Goal: Task Accomplishment & Management: Complete application form

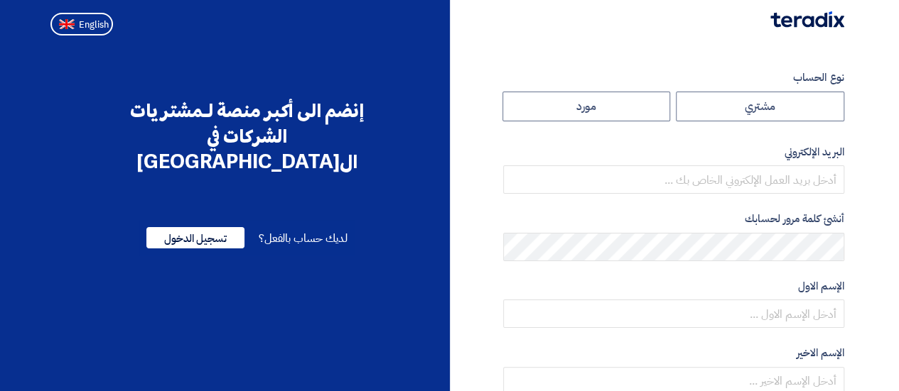
radio input "true"
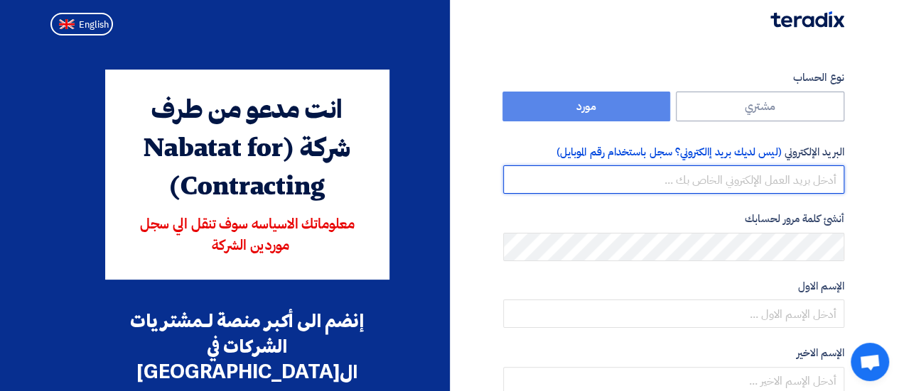
type input "[EMAIL_ADDRESS][DOMAIN_NAME]"
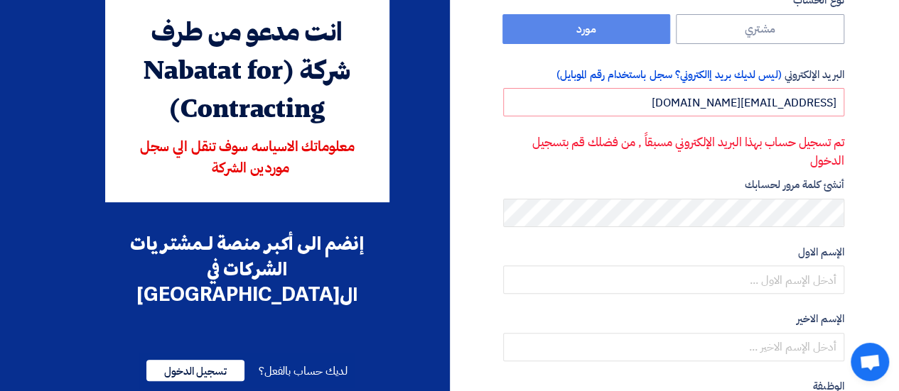
scroll to position [81, 0]
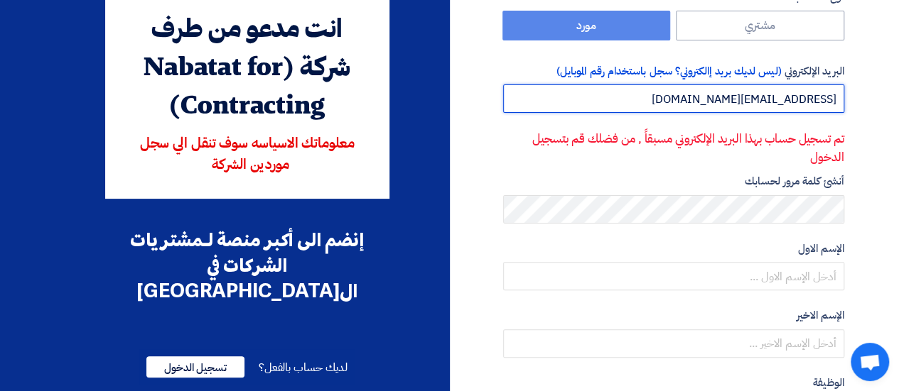
drag, startPoint x: 737, startPoint y: 104, endPoint x: 840, endPoint y: 107, distance: 103.8
click at [840, 107] on input "[EMAIL_ADDRESS][DOMAIN_NAME]" at bounding box center [673, 99] width 341 height 28
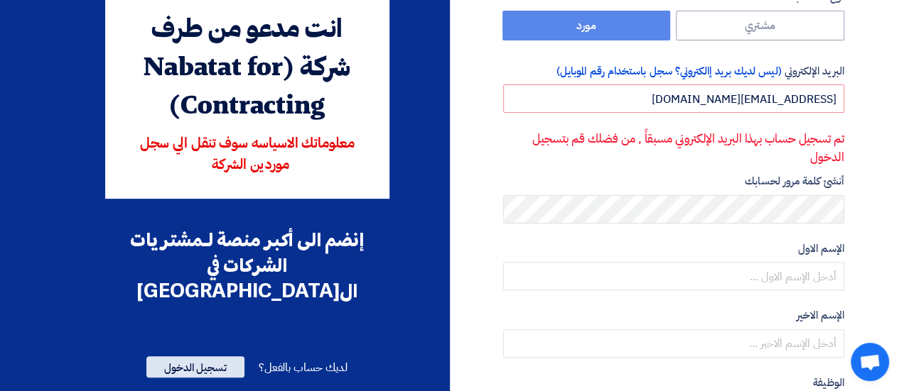
click at [190, 357] on span "تسجيل الدخول" at bounding box center [195, 367] width 98 height 21
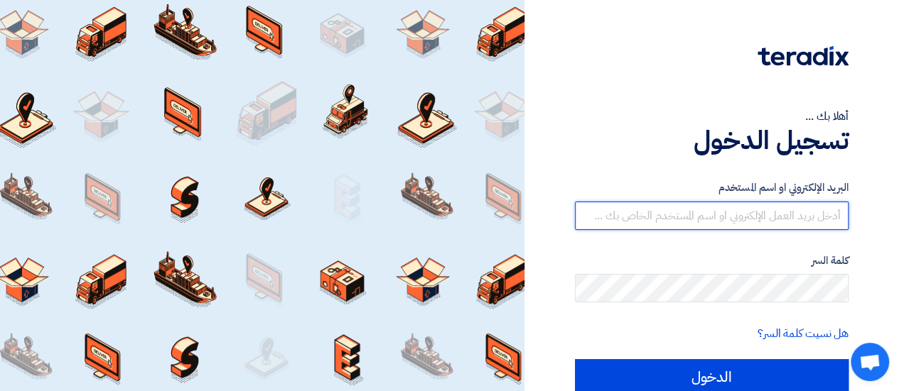
type input "[EMAIL_ADDRESS][DOMAIN_NAME]"
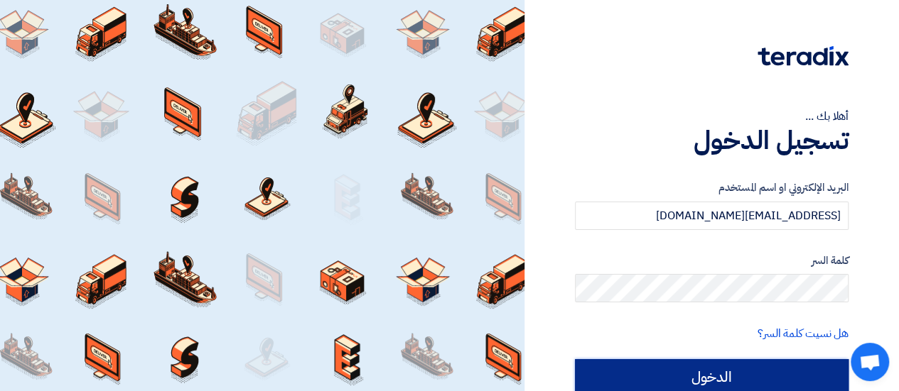
click at [717, 373] on input "الدخول" at bounding box center [711, 377] width 273 height 36
type input "Sign in"
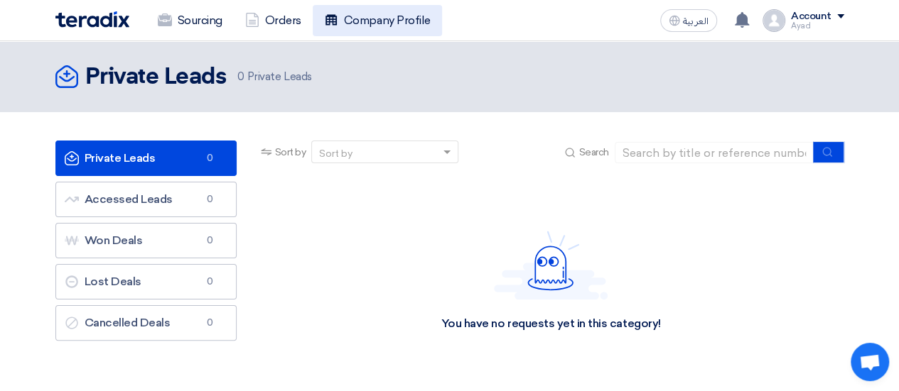
click at [381, 28] on link "Company Profile" at bounding box center [377, 20] width 129 height 31
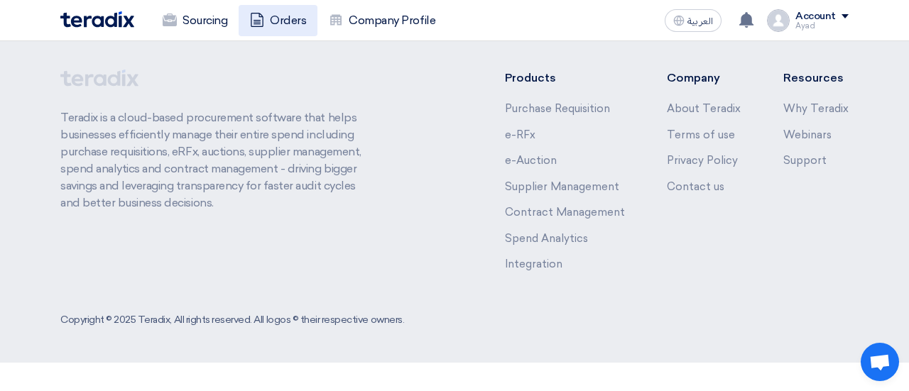
click at [297, 18] on link "Orders" at bounding box center [278, 20] width 79 height 31
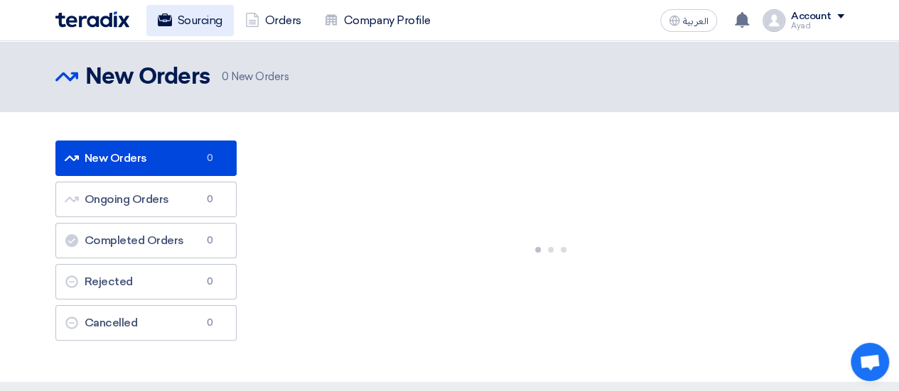
drag, startPoint x: 297, startPoint y: 18, endPoint x: 212, endPoint y: 18, distance: 85.2
click at [212, 18] on link "Sourcing" at bounding box center [189, 20] width 87 height 31
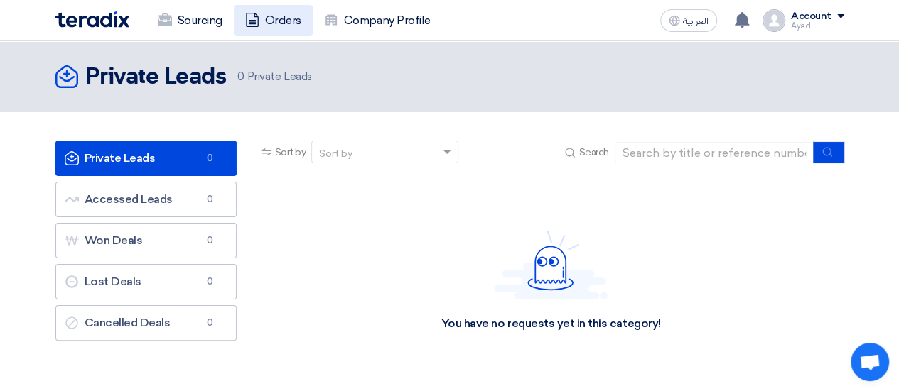
click at [286, 22] on link "Orders" at bounding box center [273, 20] width 79 height 31
